Goal: Information Seeking & Learning: Learn about a topic

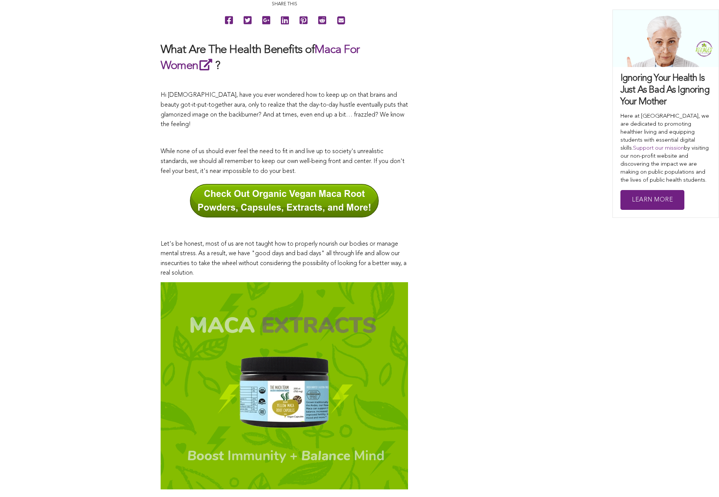
scroll to position [181, 0]
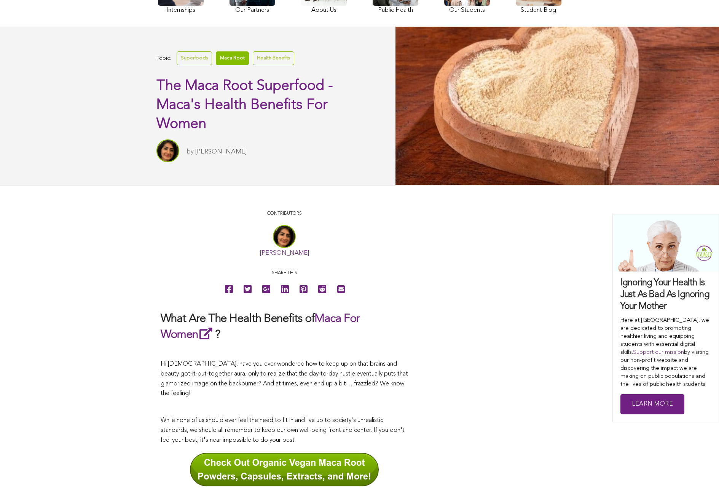
click at [230, 57] on link "Maca Root" at bounding box center [232, 57] width 33 height 13
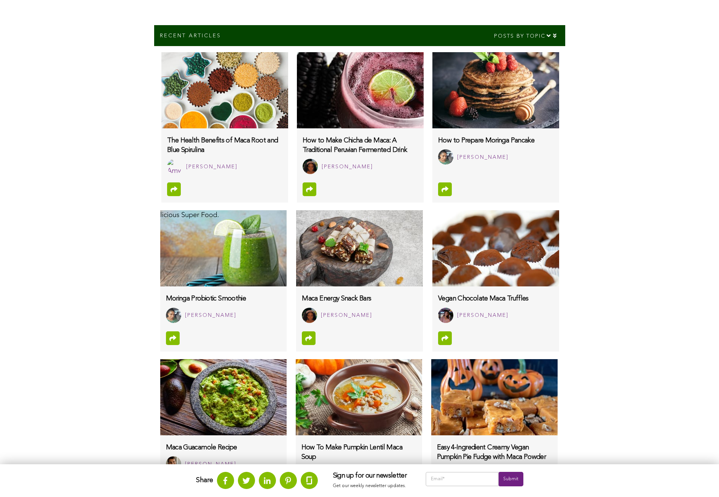
scroll to position [464, 0]
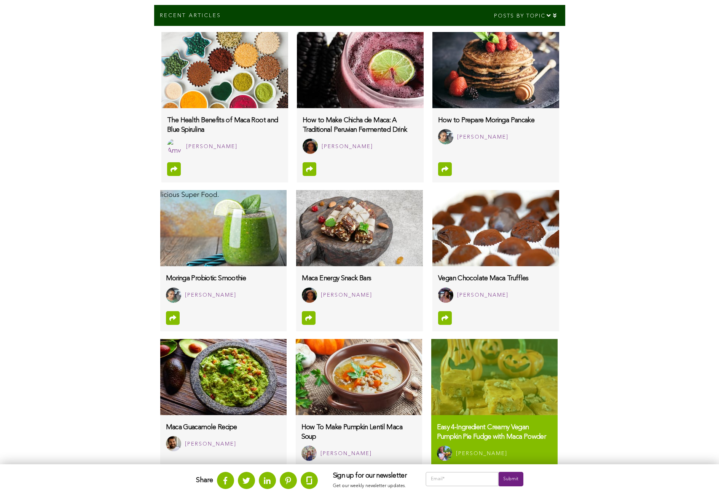
click at [494, 376] on img at bounding box center [494, 377] width 126 height 76
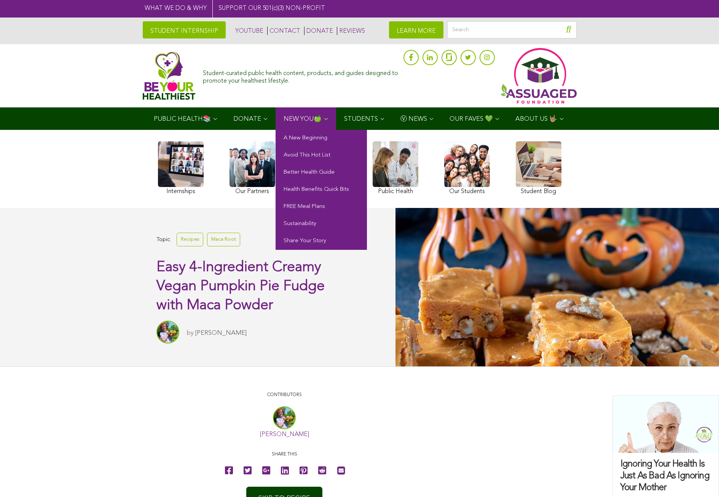
click at [304, 118] on span "NEW YOU🍏" at bounding box center [303, 119] width 38 height 6
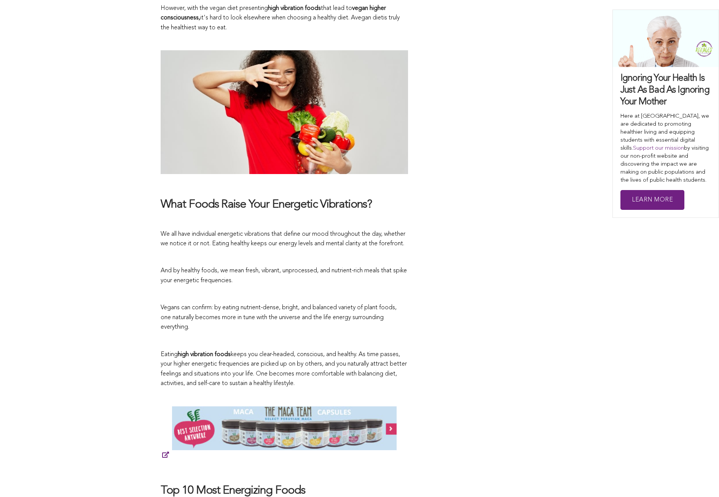
scroll to position [80, 0]
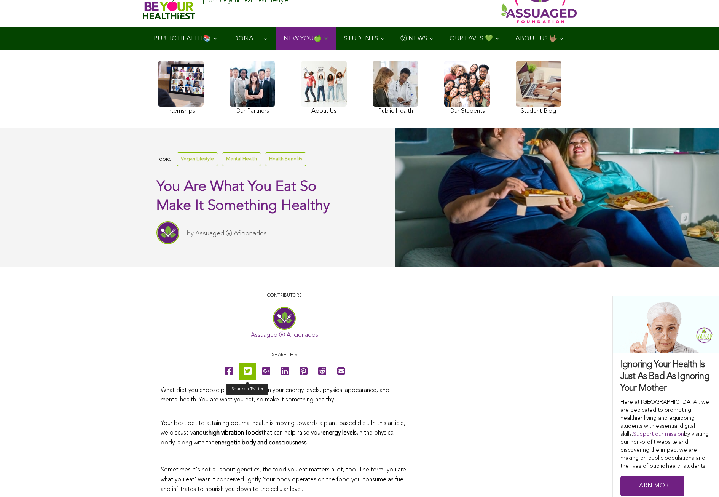
click at [247, 370] on icon at bounding box center [248, 370] width 8 height 17
